Goal: Task Accomplishment & Management: Manage account settings

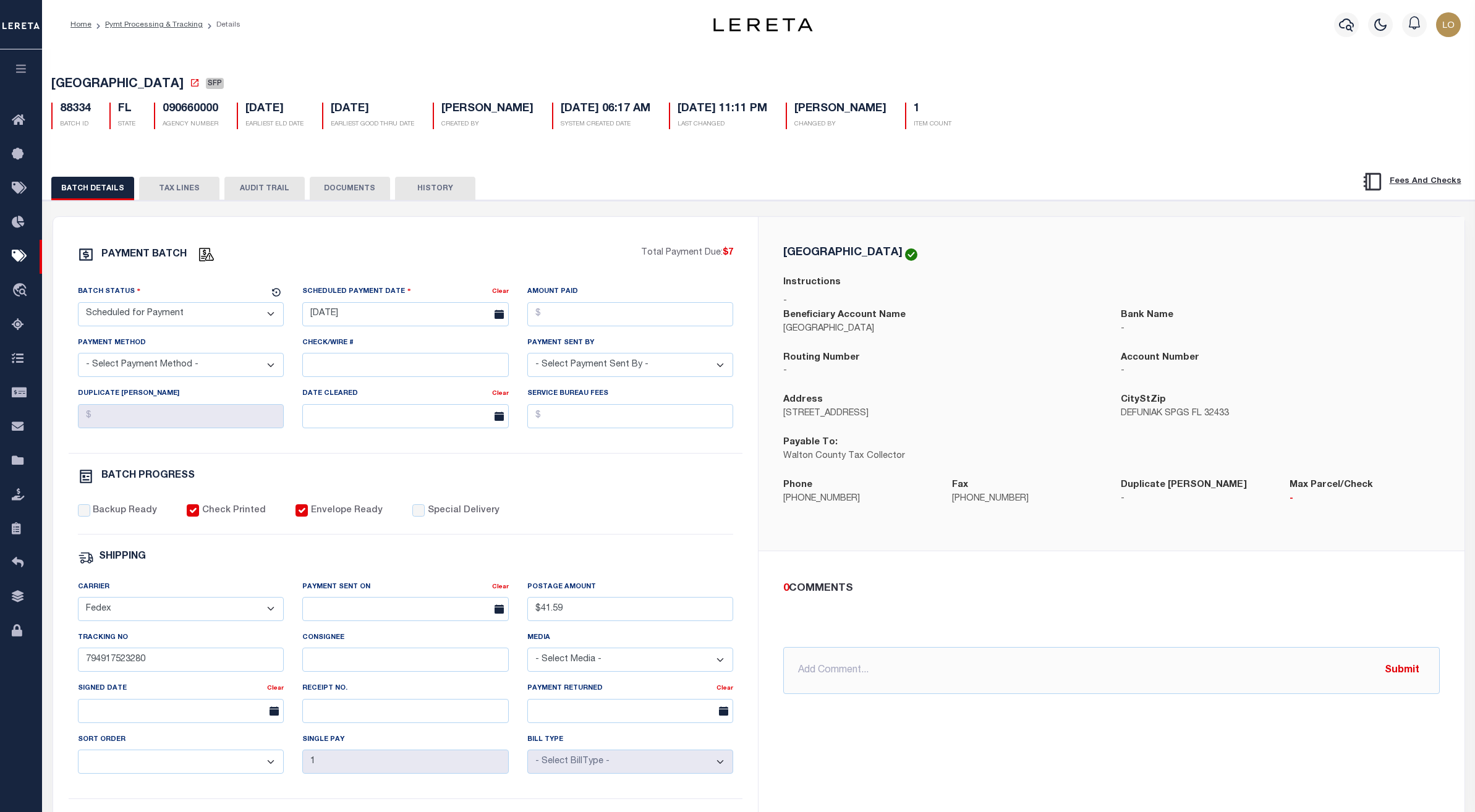
select select "SFP"
select select "FDX"
select select
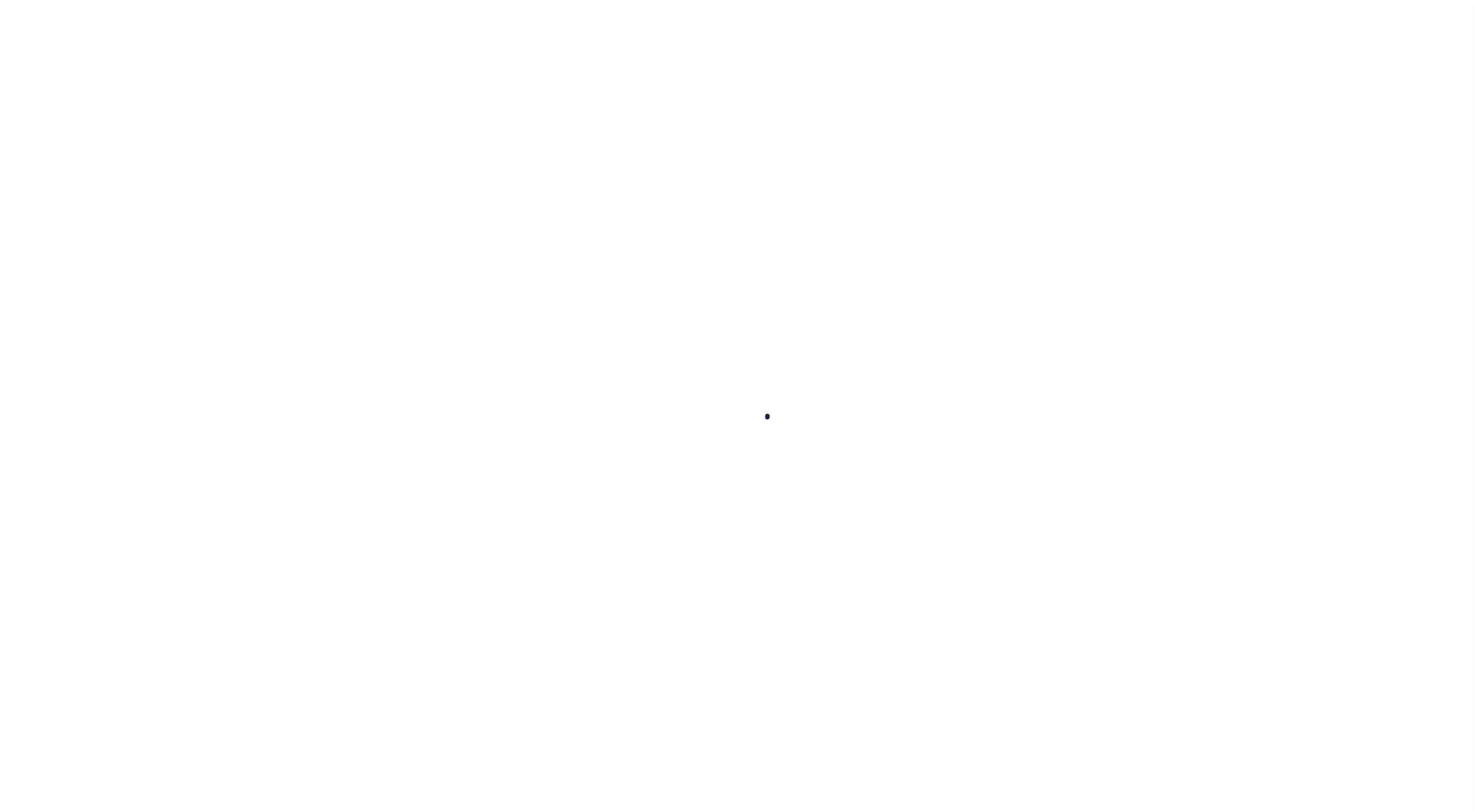
select select
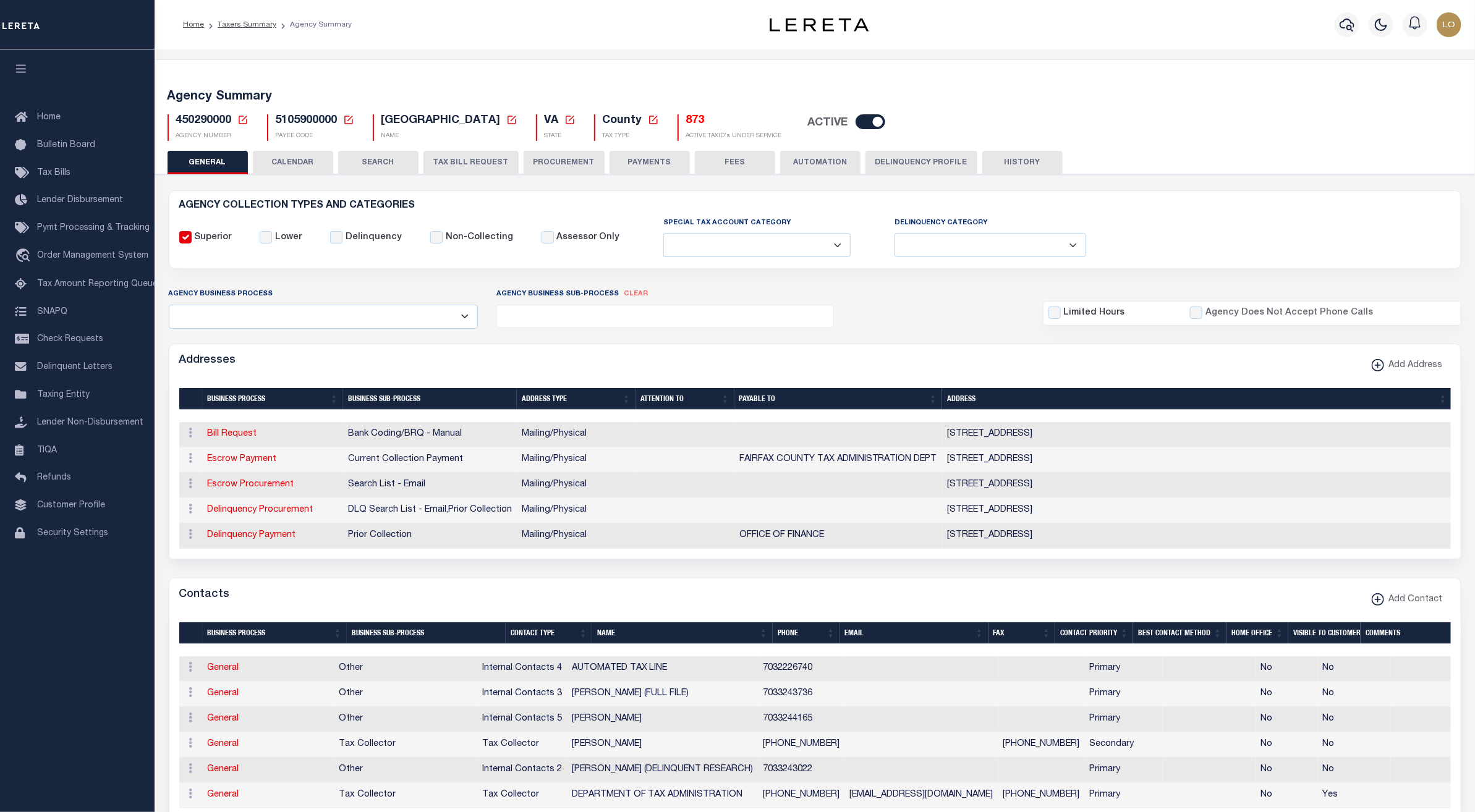
click at [243, 121] on icon at bounding box center [242, 120] width 11 height 11
click at [393, 173] on input "Agency Number" at bounding box center [388, 163] width 248 height 24
paste input "060070904"
type input "060070904"
click at [500, 184] on section "Agency Number 060070904 Edit Cancel Ok" at bounding box center [388, 172] width 248 height 71
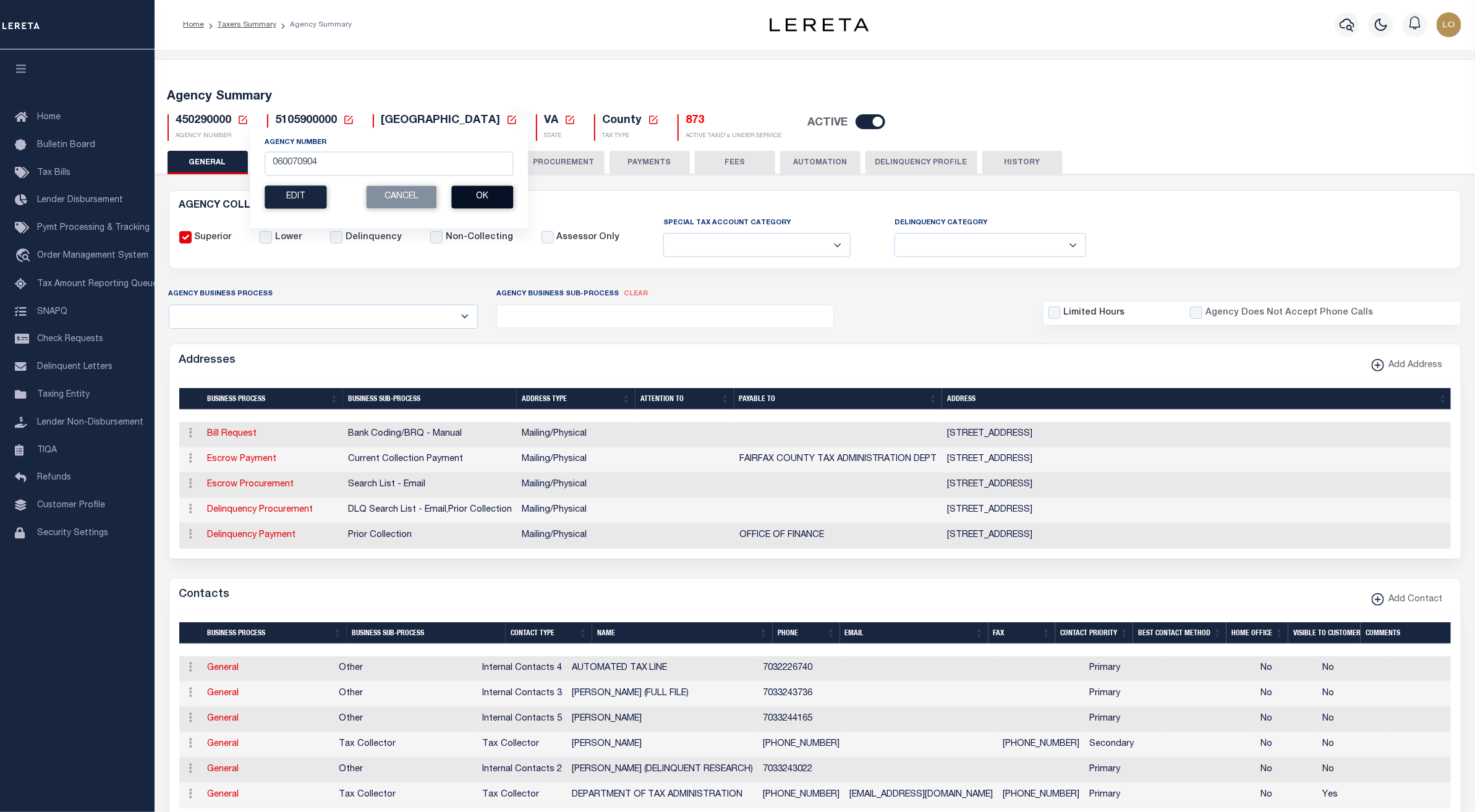
click at [496, 195] on button "Ok" at bounding box center [481, 197] width 62 height 23
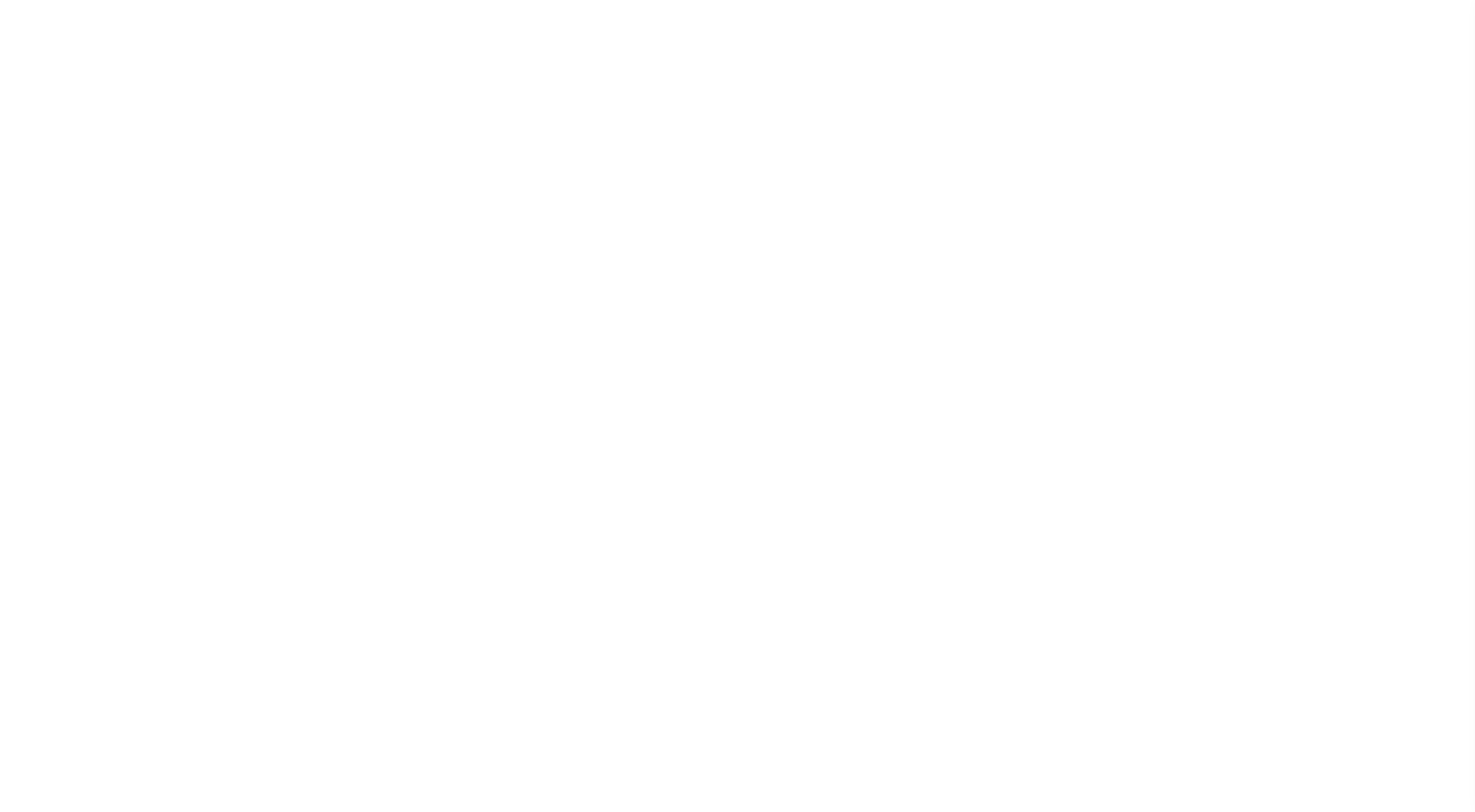
select select "2"
select select
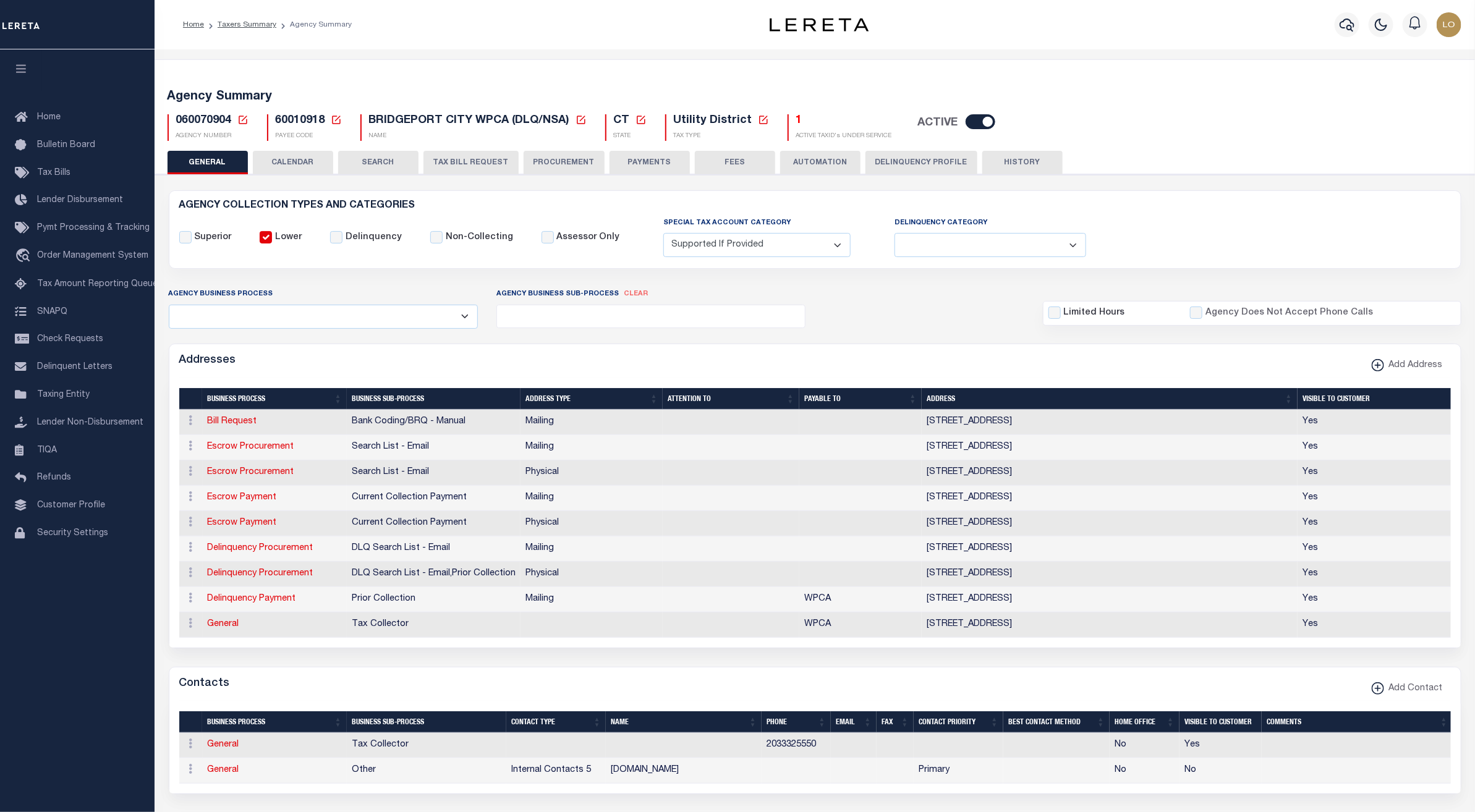
click at [285, 160] on button "CALENDAR" at bounding box center [293, 162] width 80 height 23
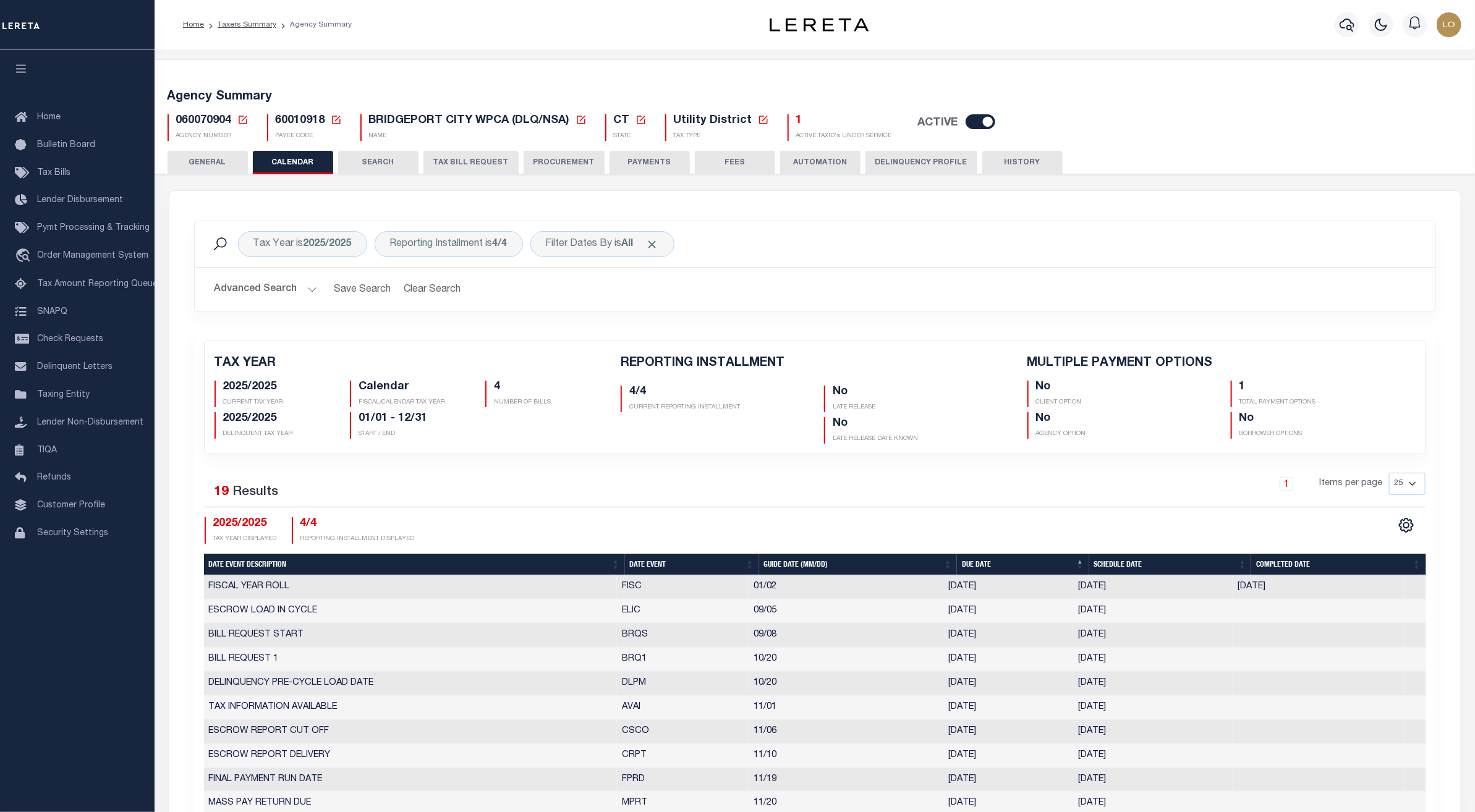
checkbox input "false"
type input "1"
click at [1401, 120] on div "060070904 Agency Number Edit Cancel Ok" at bounding box center [815, 123] width 1313 height 36
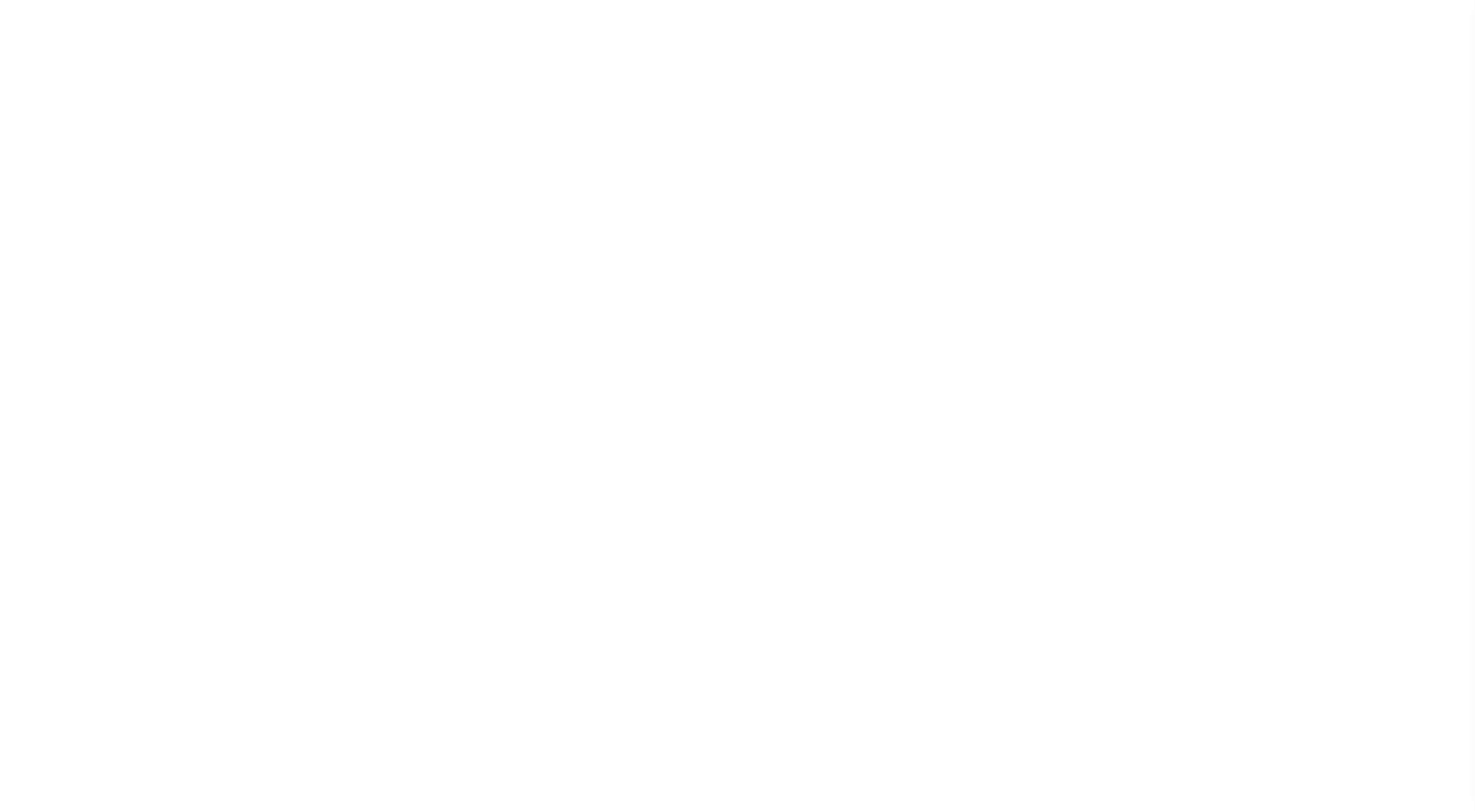
select select "2"
select select
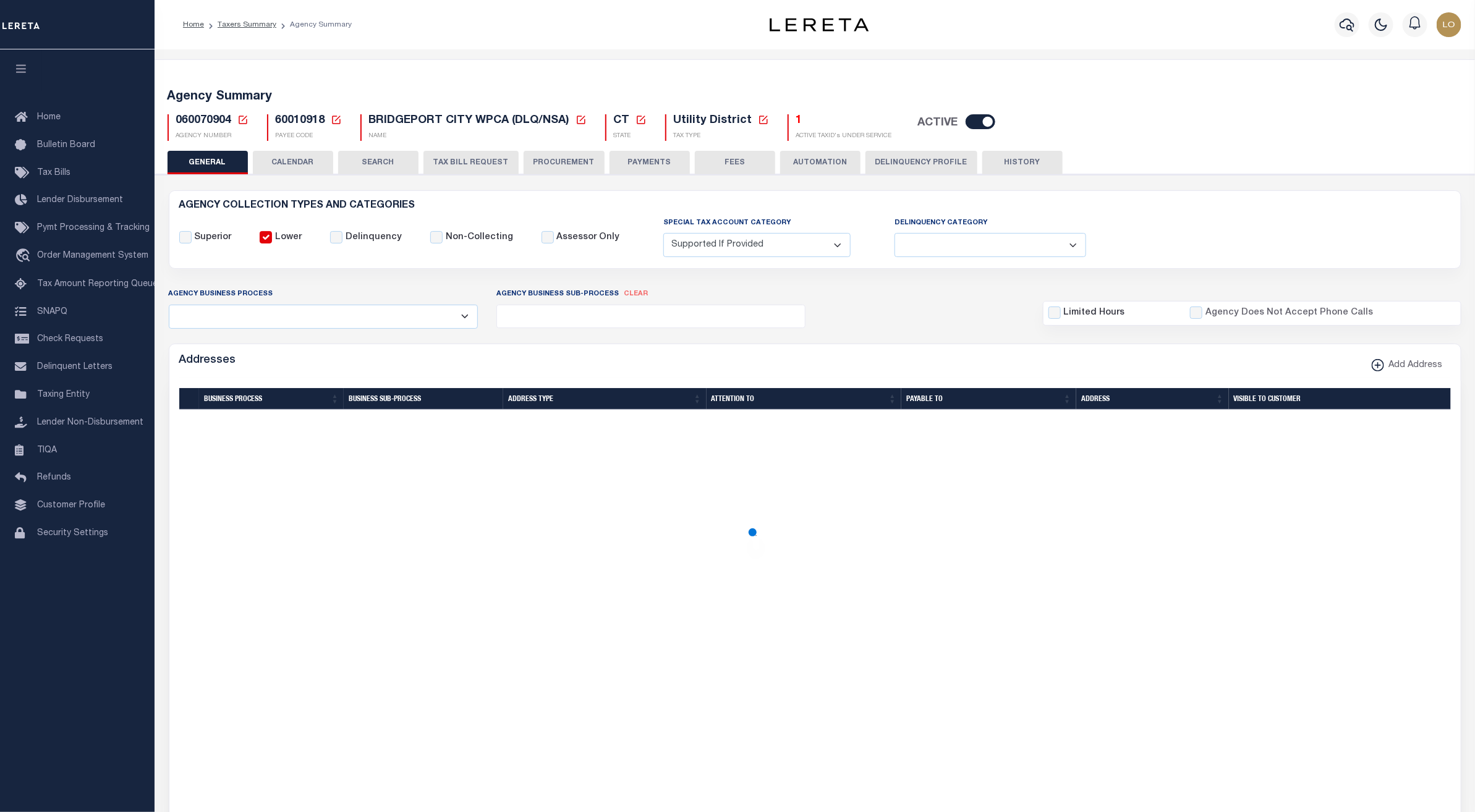
click at [298, 159] on button "CALENDAR" at bounding box center [293, 162] width 80 height 23
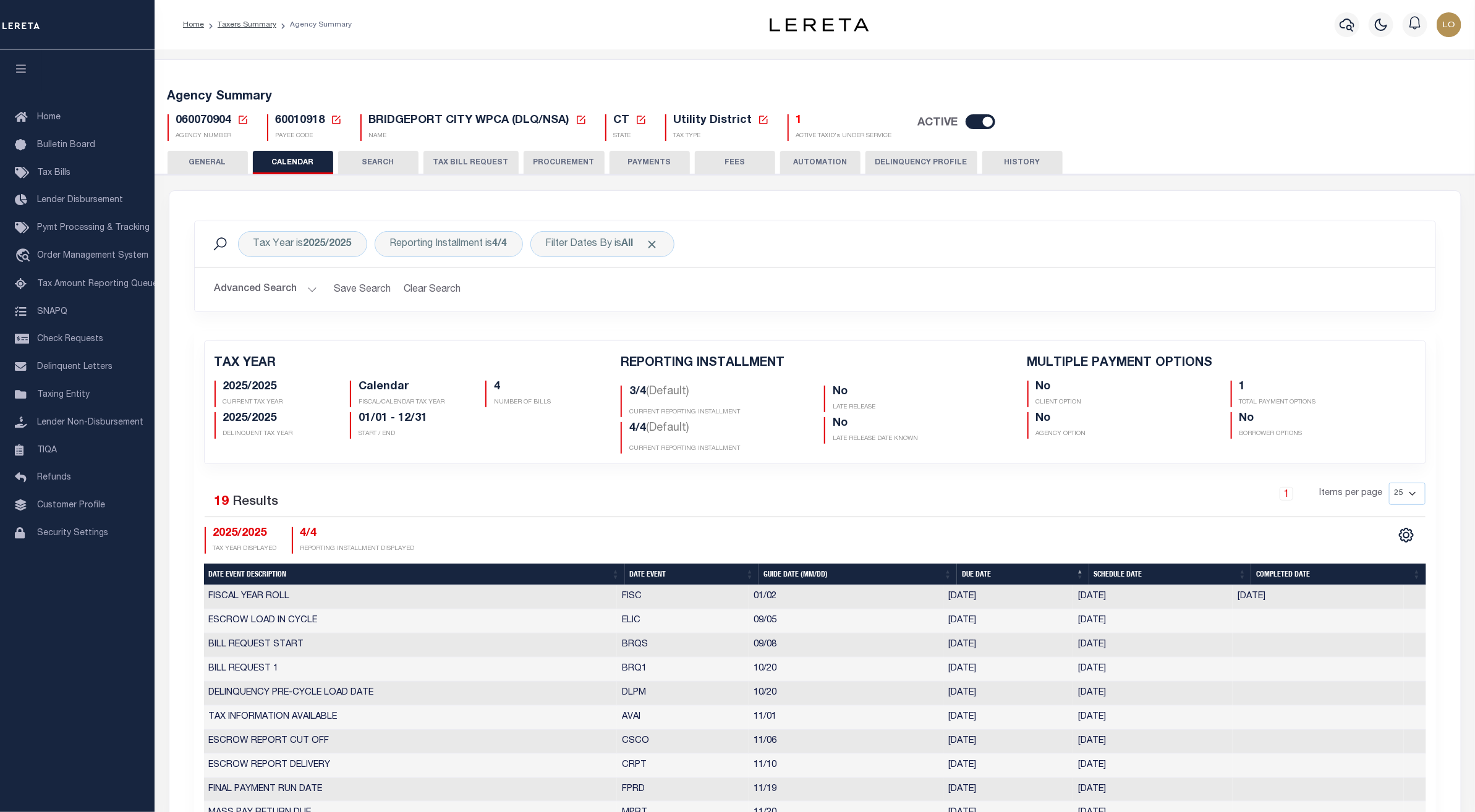
checkbox input "false"
type input "1"
click at [1440, 169] on div "GENERAL CALENDAR SEARCH TAX BILL REQUEST PROCUREMENT PAYMENTS" at bounding box center [815, 162] width 1295 height 23
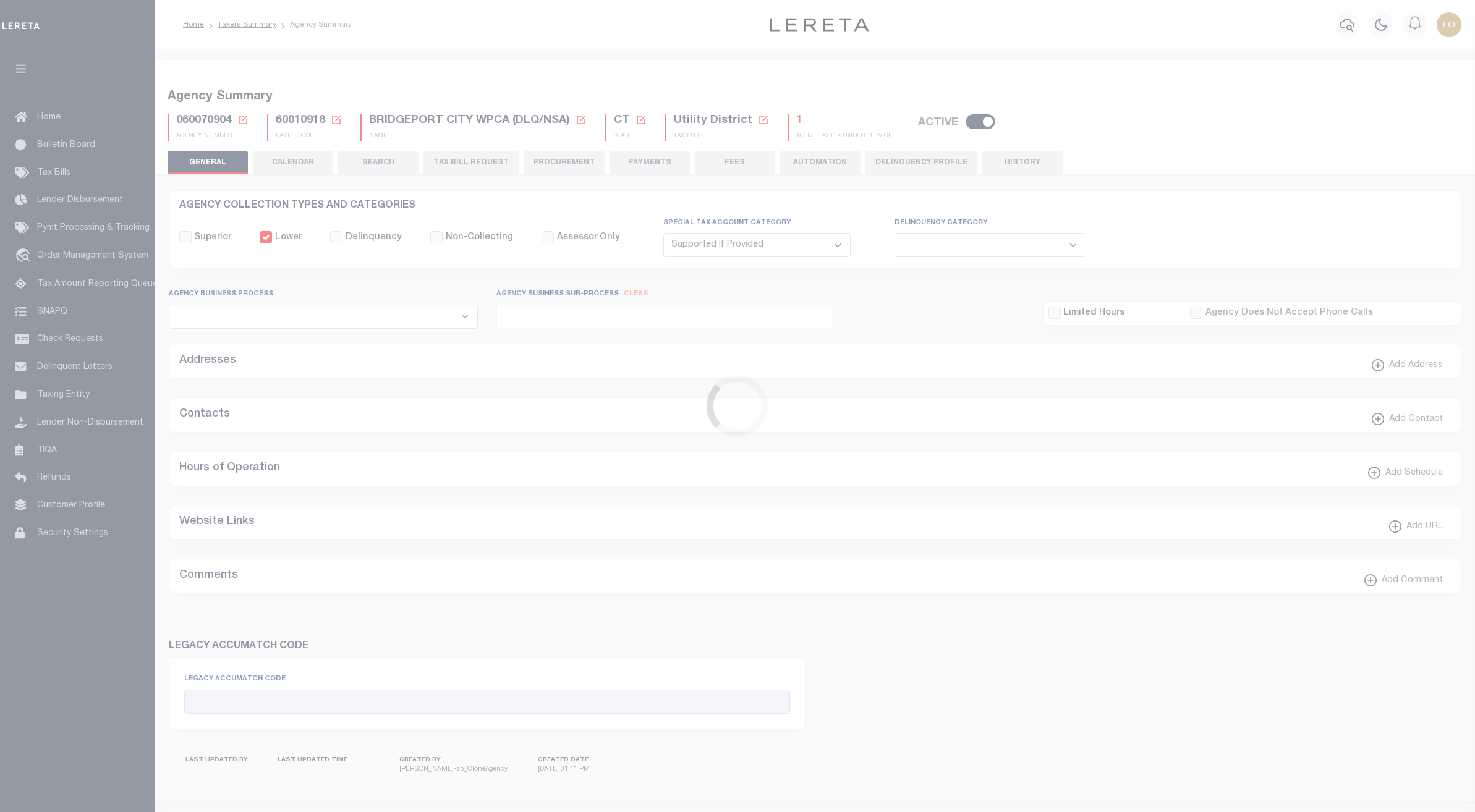
select select "2"
select select
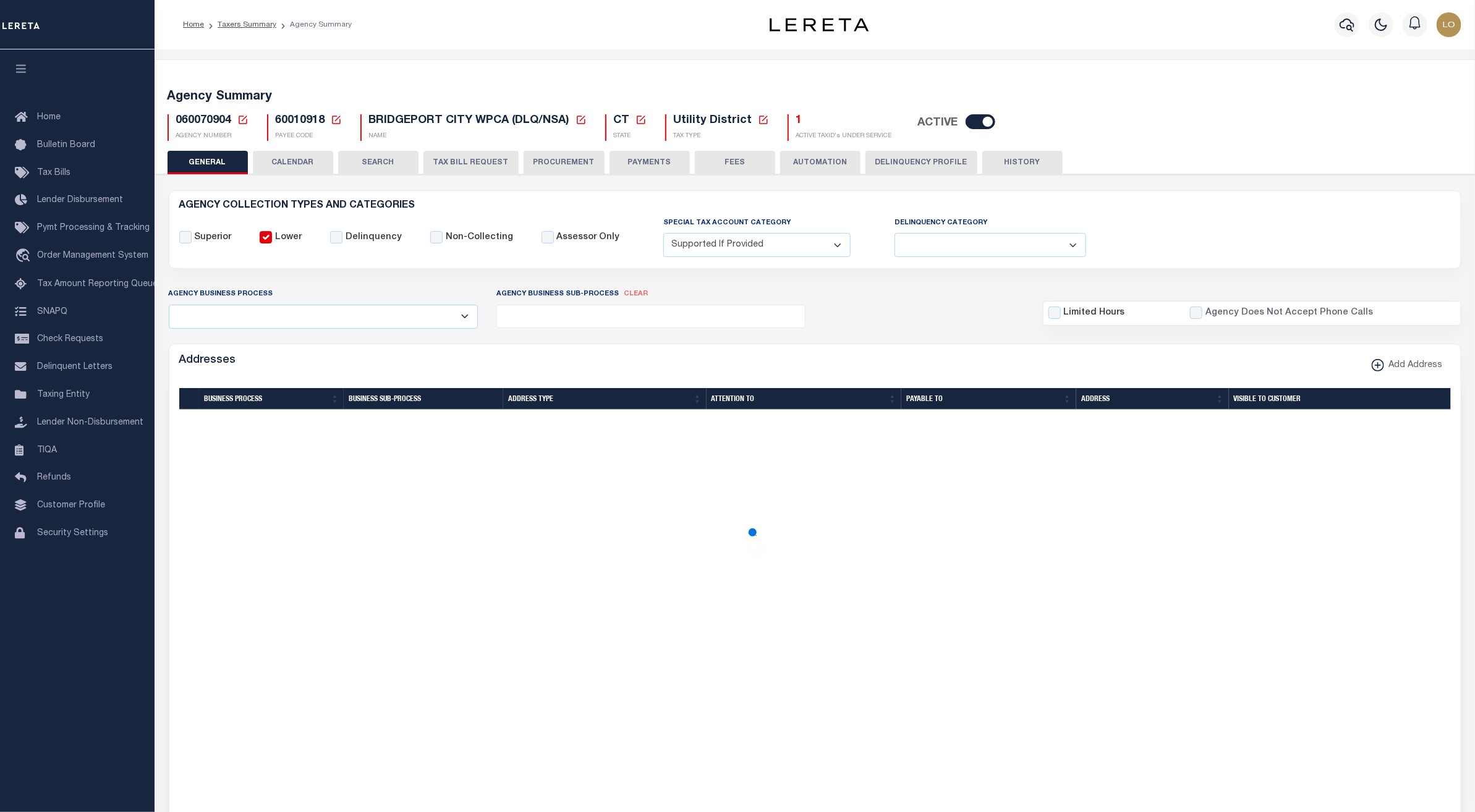
click at [295, 156] on button "CALENDAR" at bounding box center [293, 162] width 80 height 23
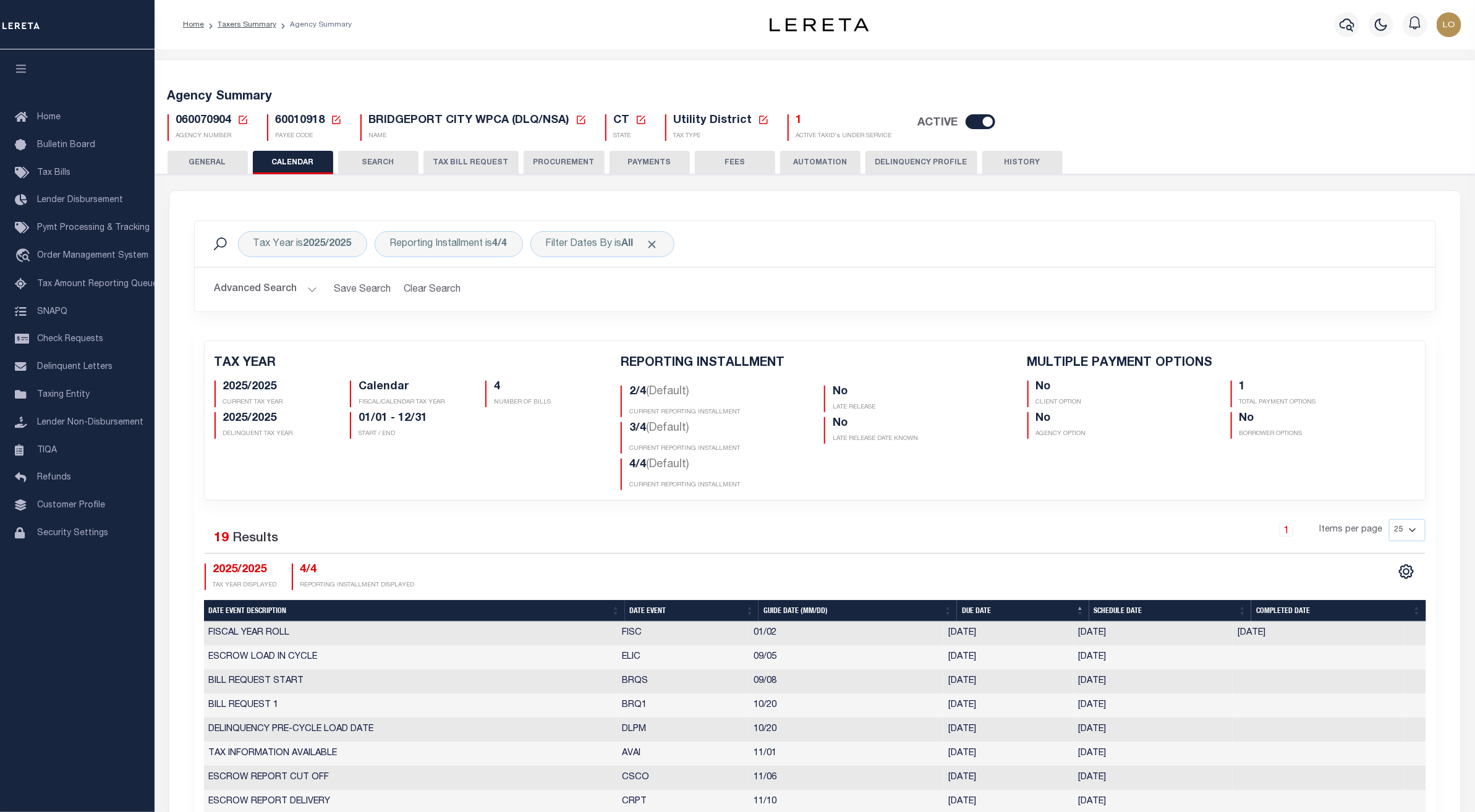
checkbox input "false"
type input "1"
click at [1376, 219] on div "Tax Year is 2025/2025 Reporting Installment is 4/4 Filter Dates By is All Searc…" at bounding box center [815, 655] width 1291 height 927
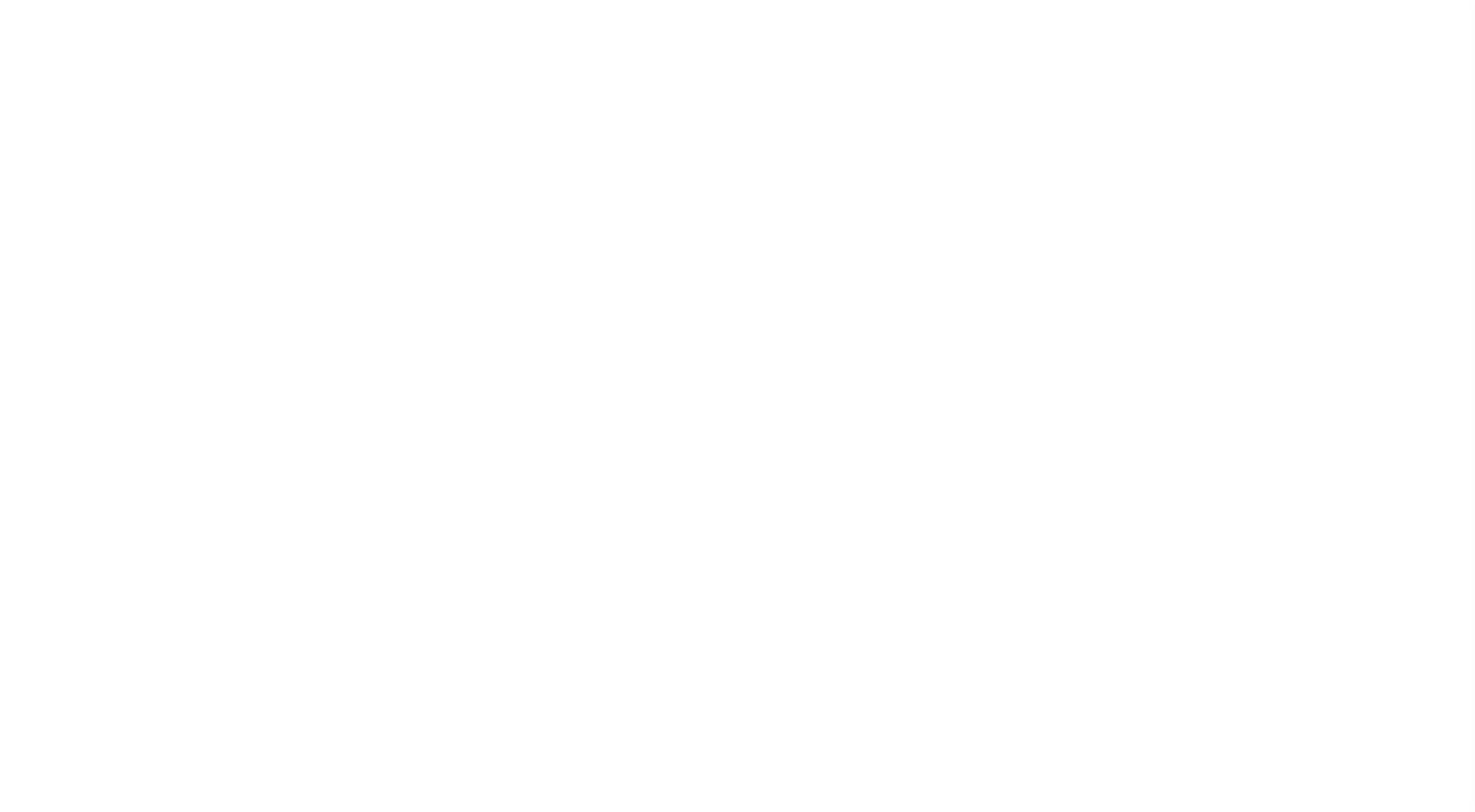
select select "2"
select select
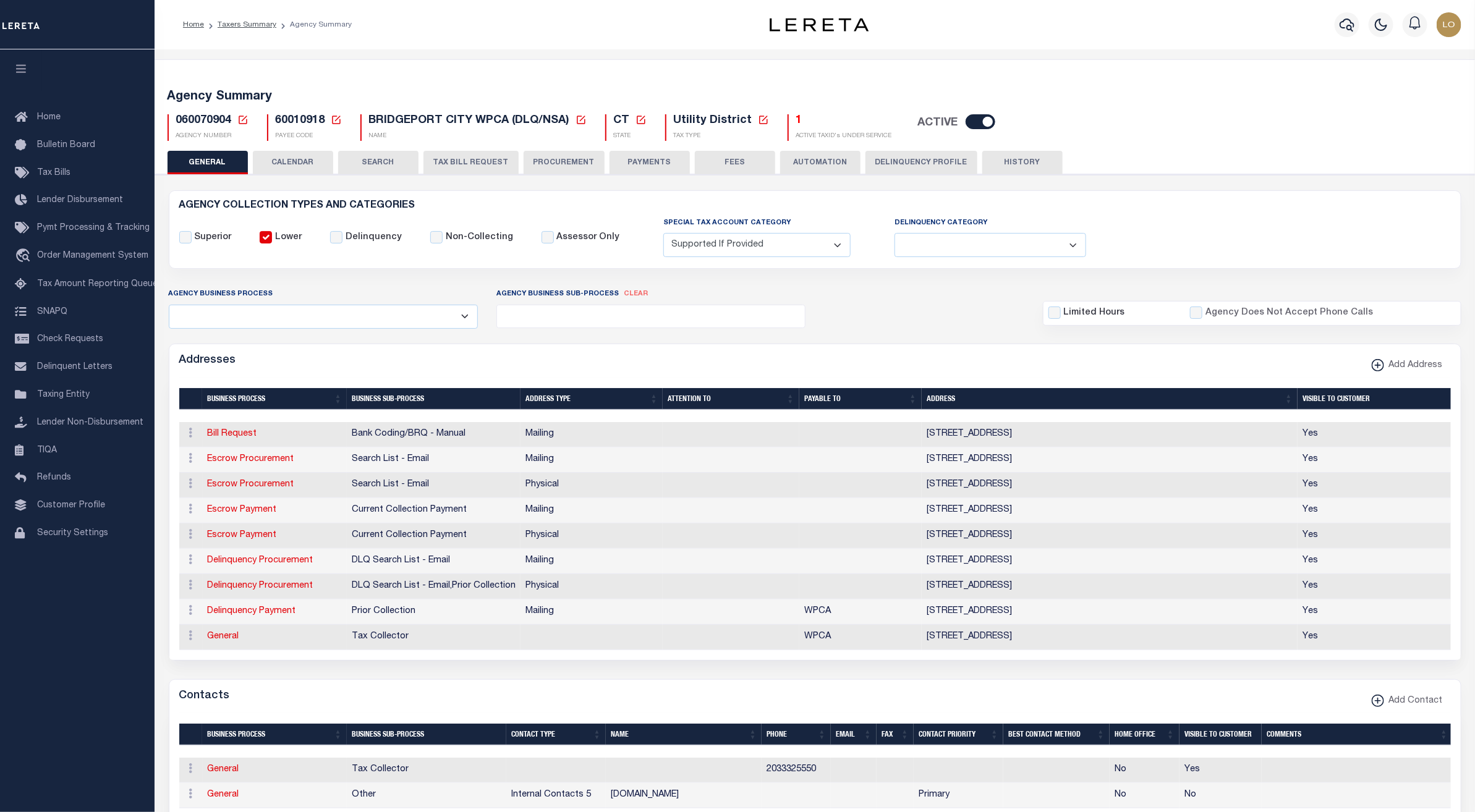
click at [279, 160] on button "CALENDAR" at bounding box center [293, 162] width 80 height 23
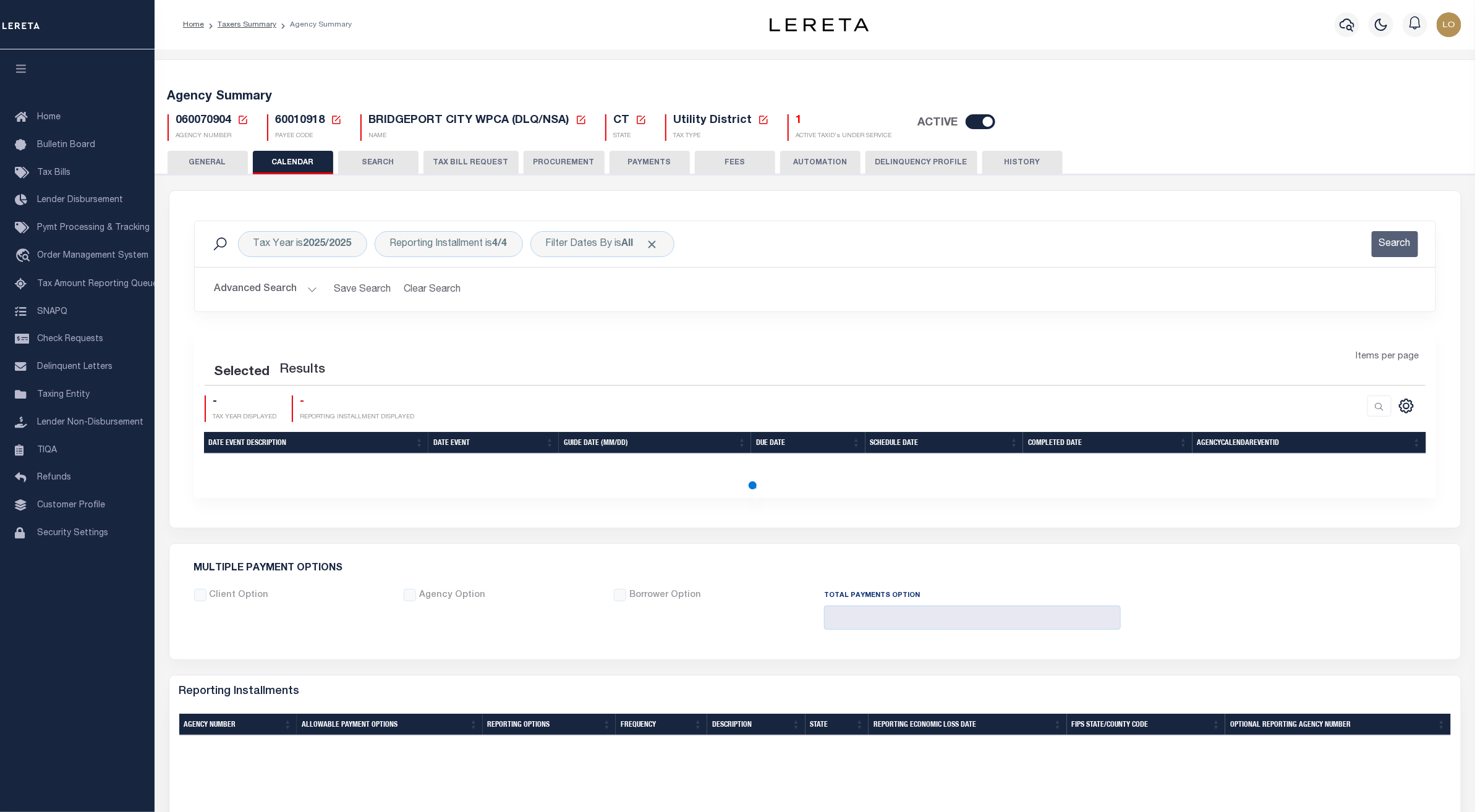
checkbox input "false"
type input "1"
